Goal: Task Accomplishment & Management: Manage account settings

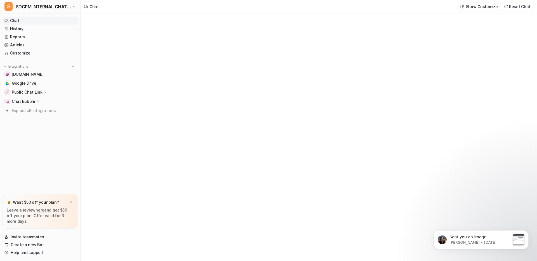
type textarea "**********"
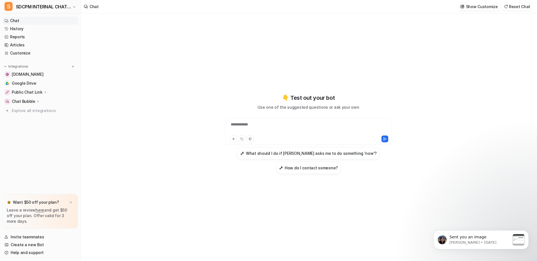
click at [39, 211] on link "here" at bounding box center [40, 210] width 9 height 5
click at [34, 254] on link "Help and support" at bounding box center [40, 253] width 76 height 8
click at [43, 77] on link "[DOMAIN_NAME]" at bounding box center [40, 75] width 76 height 8
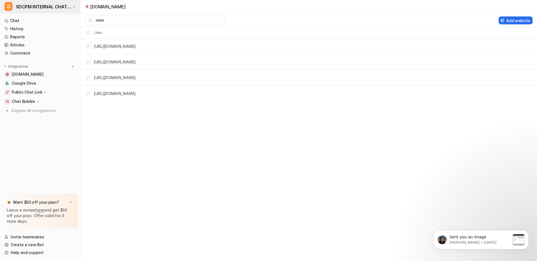
click at [26, 8] on span "SDCPM INTERNAL CHAT BOT" at bounding box center [43, 7] width 55 height 8
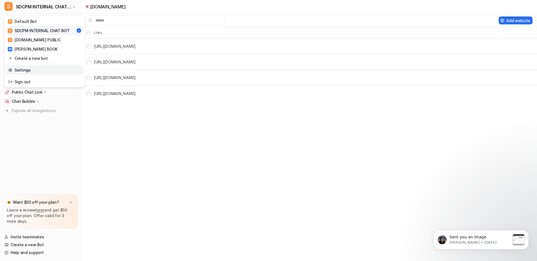
click at [32, 72] on link "Settings" at bounding box center [44, 69] width 77 height 9
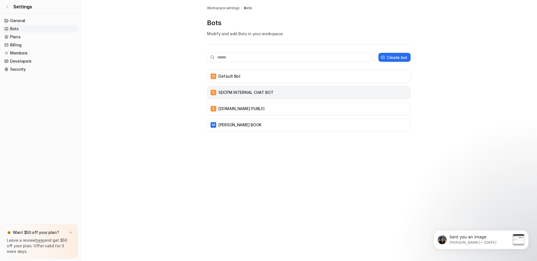
click at [220, 95] on p "SDCPM INTERNAL CHAT BOT" at bounding box center [246, 93] width 55 height 6
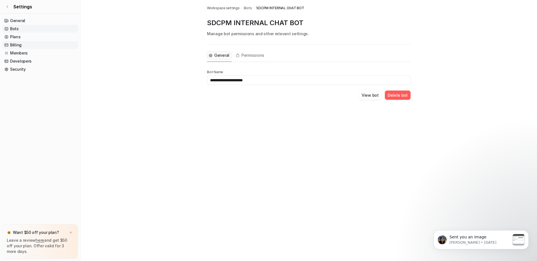
click at [20, 44] on link "Billing" at bounding box center [40, 45] width 76 height 8
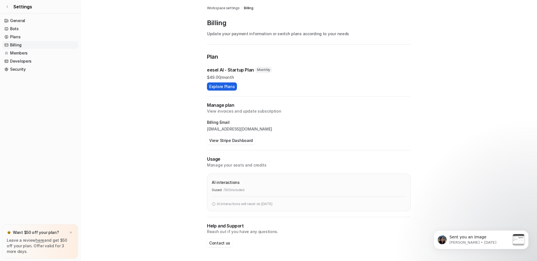
click at [230, 89] on button "Explore Plans" at bounding box center [222, 87] width 30 height 8
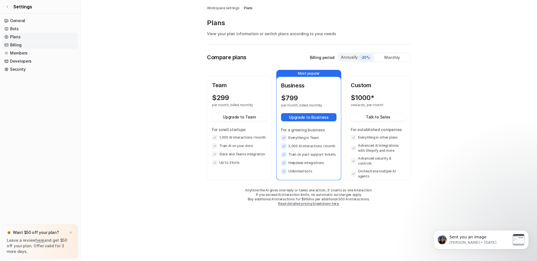
click at [29, 43] on link "Billing" at bounding box center [40, 45] width 76 height 8
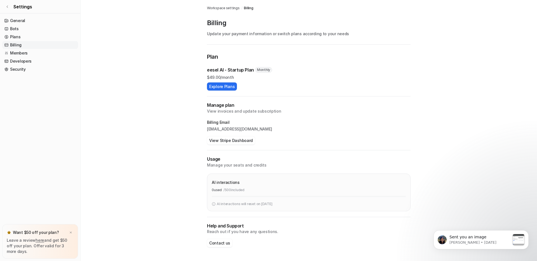
click at [247, 6] on span "Billing" at bounding box center [248, 8] width 9 height 5
click at [232, 140] on button "View Stripe Dashboard" at bounding box center [231, 141] width 48 height 8
